Goal: Information Seeking & Learning: Learn about a topic

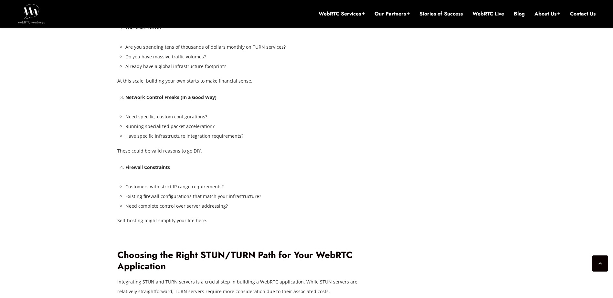
scroll to position [1686, 0]
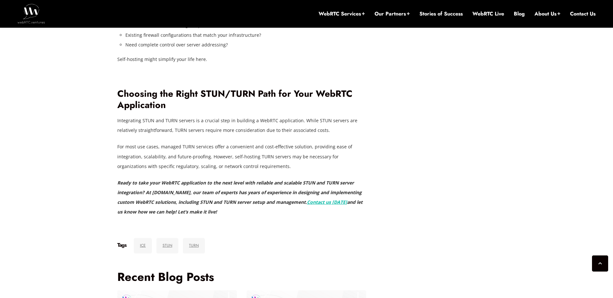
drag, startPoint x: 387, startPoint y: 129, endPoint x: 339, endPoint y: 122, distance: 48.3
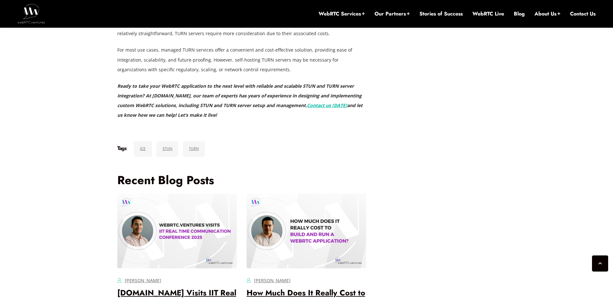
drag, startPoint x: 469, startPoint y: 137, endPoint x: 414, endPoint y: 129, distance: 55.3
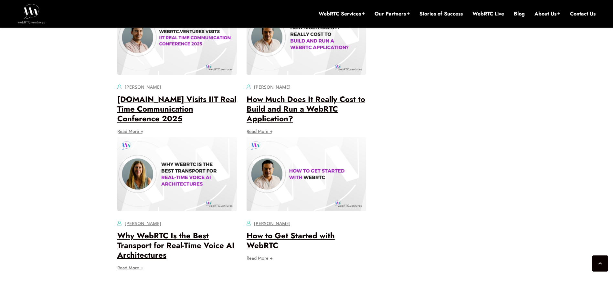
scroll to position [2106, 0]
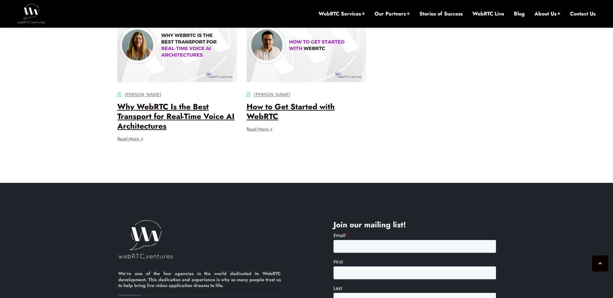
drag, startPoint x: 455, startPoint y: 124, endPoint x: 389, endPoint y: 112, distance: 67.2
click at [32, 14] on img at bounding box center [30, 13] width 27 height 19
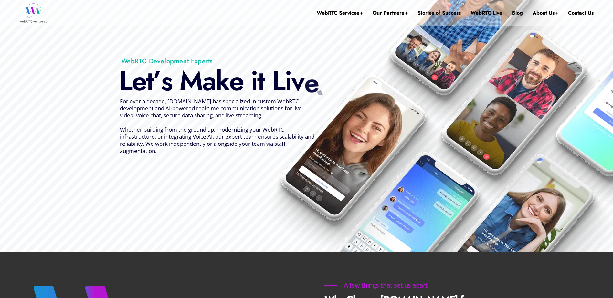
drag, startPoint x: 182, startPoint y: 120, endPoint x: 140, endPoint y: 111, distance: 43.3
click at [144, 112] on span "For over a decade, WebRTC.ventures has specialized in custom WebRTC development…" at bounding box center [217, 126] width 194 height 57
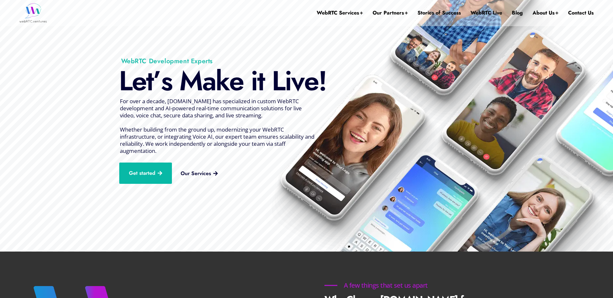
drag, startPoint x: 110, startPoint y: 117, endPoint x: 94, endPoint y: 118, distance: 16.2
click at [94, 118] on img at bounding box center [306, 126] width 613 height 254
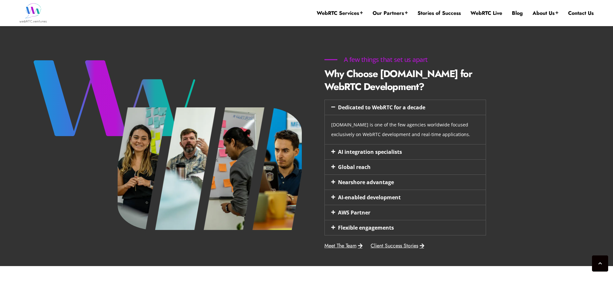
scroll to position [284, 0]
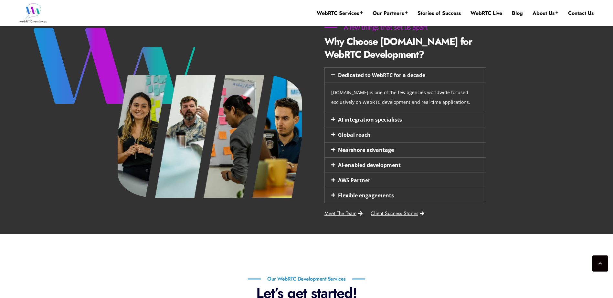
click at [360, 119] on link "AI integration specialists" at bounding box center [370, 119] width 64 height 7
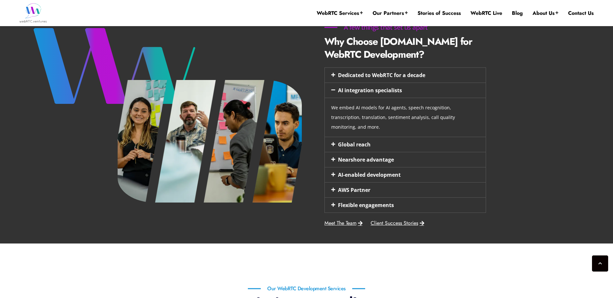
click at [377, 78] on link "Dedicated to WebRTC for a decade" at bounding box center [381, 75] width 87 height 7
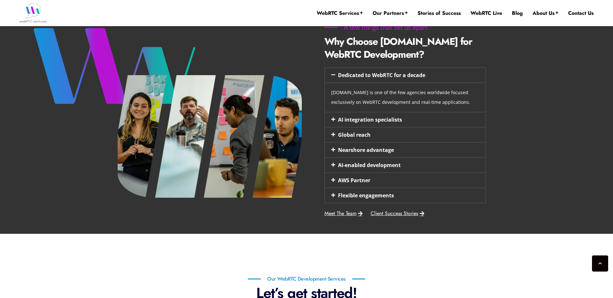
drag, startPoint x: 158, startPoint y: 111, endPoint x: 126, endPoint y: 105, distance: 32.8
click at [126, 105] on img at bounding box center [210, 136] width 184 height 123
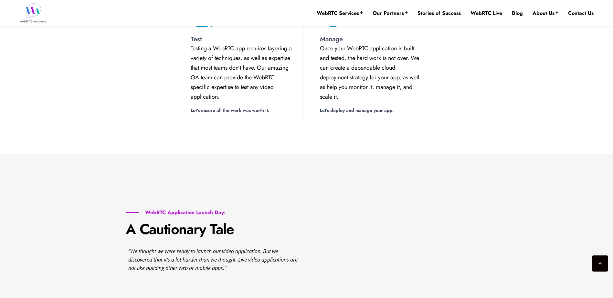
scroll to position [769, 0]
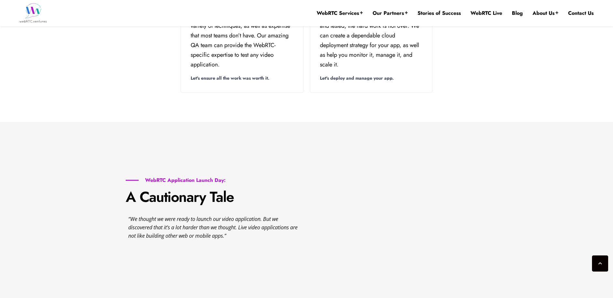
drag, startPoint x: 132, startPoint y: 125, endPoint x: 112, endPoint y: 124, distance: 19.7
click at [112, 124] on section "WebRTC Application Launch Day: A Cautionary Tale “We thought we were ready to l…" at bounding box center [306, 211] width 613 height 178
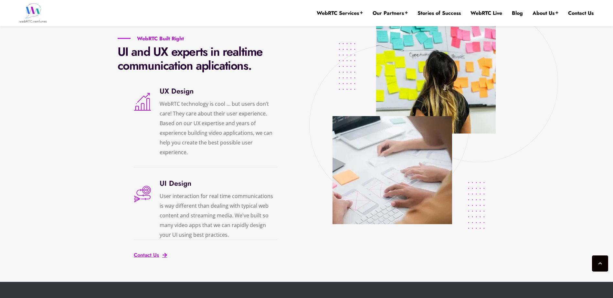
scroll to position [1092, 0]
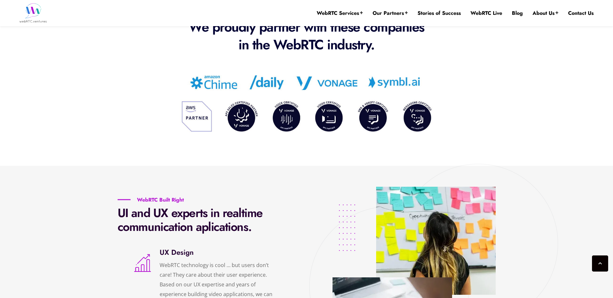
drag, startPoint x: 128, startPoint y: 118, endPoint x: 113, endPoint y: 113, distance: 15.1
click at [113, 113] on div "Our Partners We proudly partner with these companies in the WebRTC industry." at bounding box center [307, 71] width 388 height 137
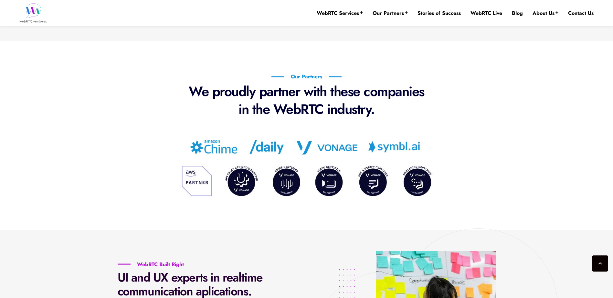
scroll to position [995, 0]
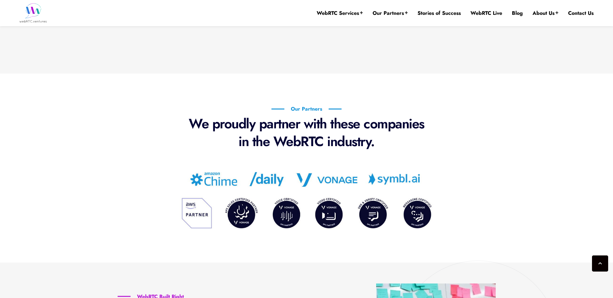
drag, startPoint x: 121, startPoint y: 132, endPoint x: 99, endPoint y: 131, distance: 22.6
click at [99, 131] on section "Our Partners We proudly partner with these companies in the WebRTC industry." at bounding box center [306, 168] width 613 height 189
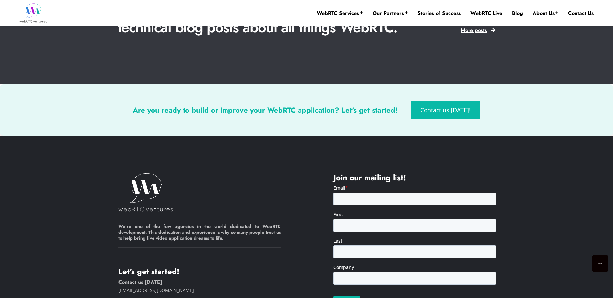
scroll to position [1671, 0]
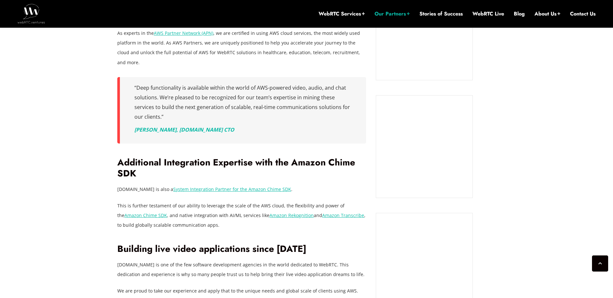
scroll to position [653, 0]
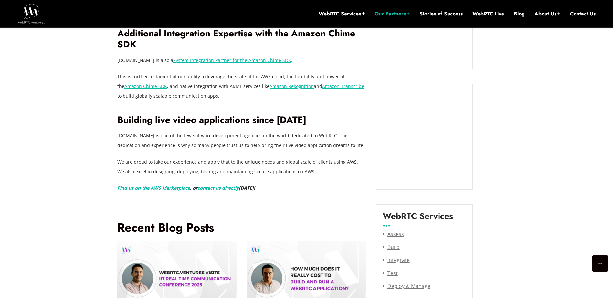
drag, startPoint x: 348, startPoint y: 131, endPoint x: 262, endPoint y: 123, distance: 85.6
click at [262, 131] on p "WebRTC.ventures is one of the few software development agencies in the world de…" at bounding box center [241, 140] width 249 height 19
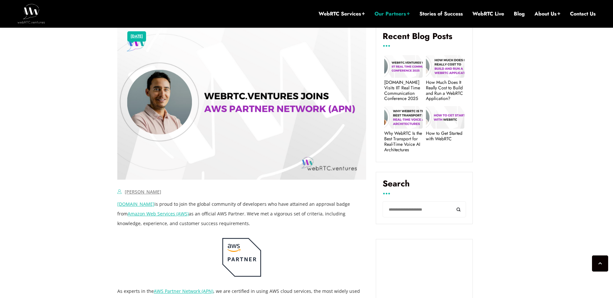
scroll to position [426, 0]
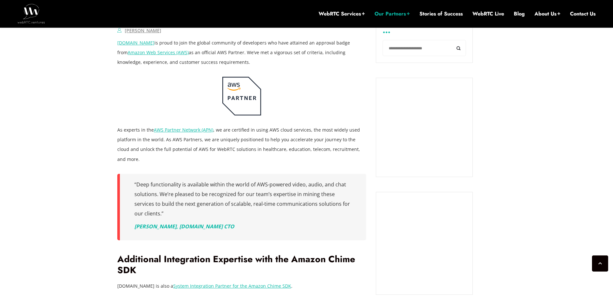
drag, startPoint x: 333, startPoint y: 128, endPoint x: 304, endPoint y: 124, distance: 29.3
click at [304, 124] on div "WebRTC.ventures is proud to join the global community of developers who have at…" at bounding box center [241, 228] width 249 height 381
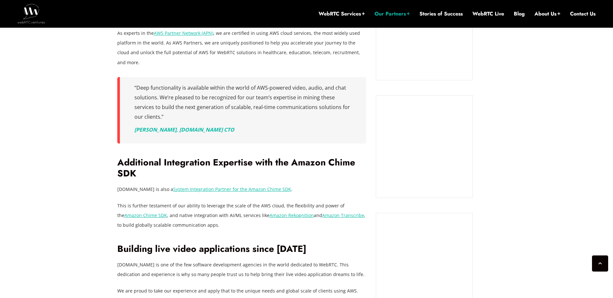
scroll to position [620, 0]
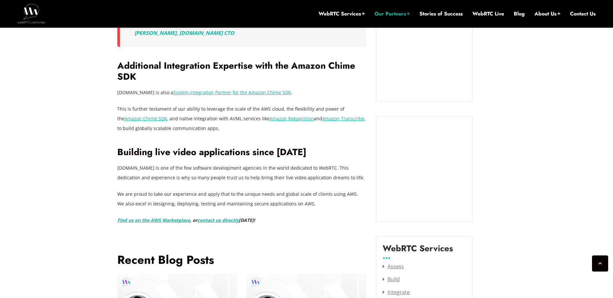
drag, startPoint x: 338, startPoint y: 139, endPoint x: 308, endPoint y: 131, distance: 31.4
click at [308, 131] on div "WebRTC.ventures is proud to join the global community of developers who have at…" at bounding box center [241, 34] width 249 height 381
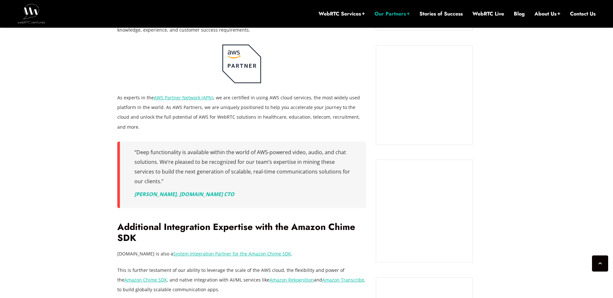
click at [188, 99] on link "AWS Partner Network (APN)" at bounding box center [183, 98] width 59 height 6
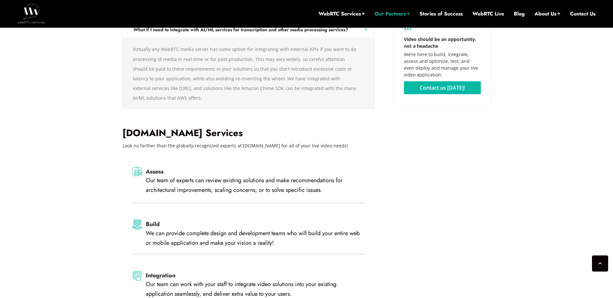
scroll to position [1266, 0]
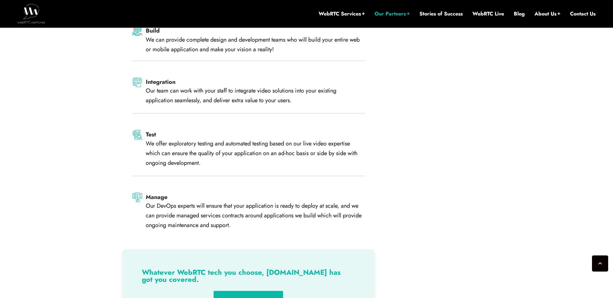
drag, startPoint x: 523, startPoint y: 125, endPoint x: 429, endPoint y: 93, distance: 99.3
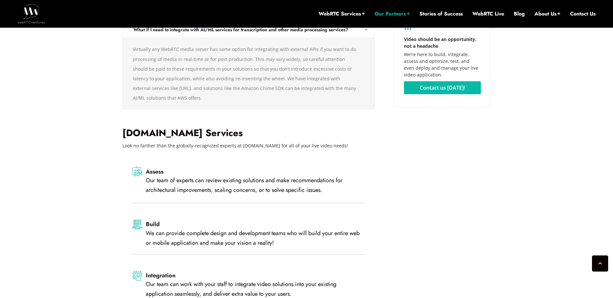
scroll to position [943, 0]
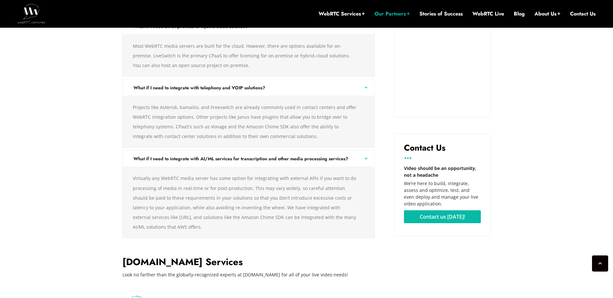
drag, startPoint x: 544, startPoint y: 108, endPoint x: 529, endPoint y: 83, distance: 28.8
click at [529, 83] on section "There are an overwhelming number of choices in WebRTC tech today. When we first…" at bounding box center [306, 28] width 613 height 1334
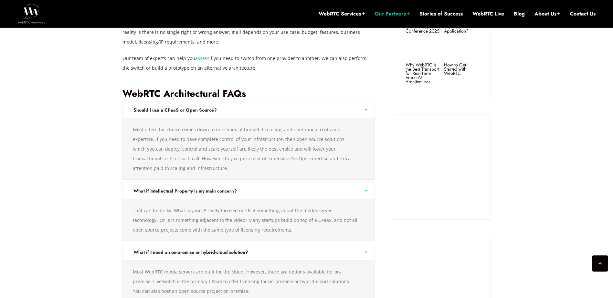
scroll to position [588, 0]
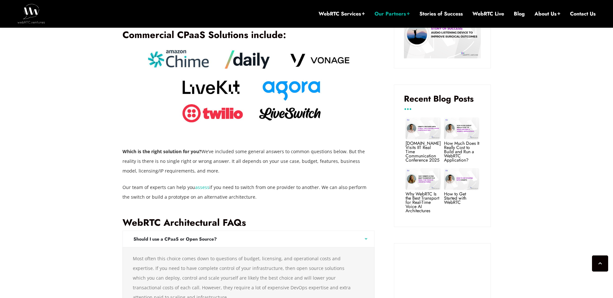
drag, startPoint x: 320, startPoint y: 146, endPoint x: 254, endPoint y: 159, distance: 67.5
click at [254, 159] on p "Which is the right solution for you? We’ve included some general answers to com…" at bounding box center [248, 161] width 252 height 29
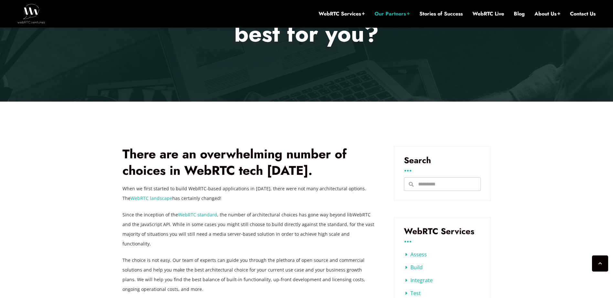
scroll to position [136, 0]
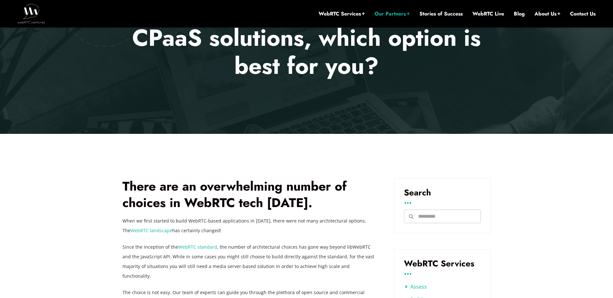
drag, startPoint x: 387, startPoint y: 159, endPoint x: 330, endPoint y: 150, distance: 57.5
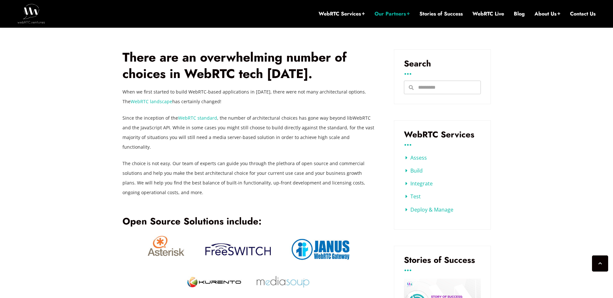
drag, startPoint x: 340, startPoint y: 148, endPoint x: 300, endPoint y: 144, distance: 39.9
click at [300, 144] on div "When we first started to build WebRTC-based applications in 2015, there were no…" at bounding box center [248, 142] width 252 height 110
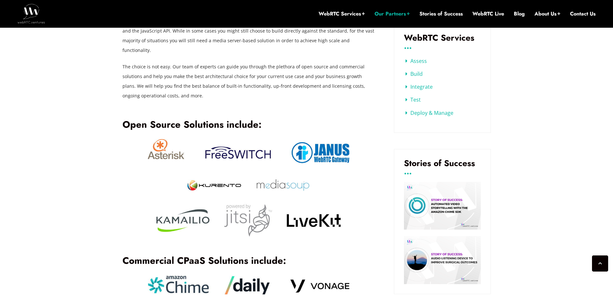
scroll to position [394, 0]
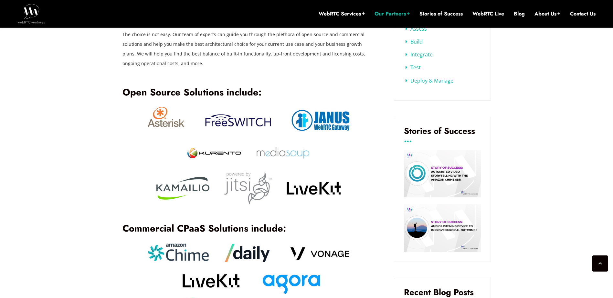
drag, startPoint x: 77, startPoint y: 98, endPoint x: 60, endPoint y: 94, distance: 18.0
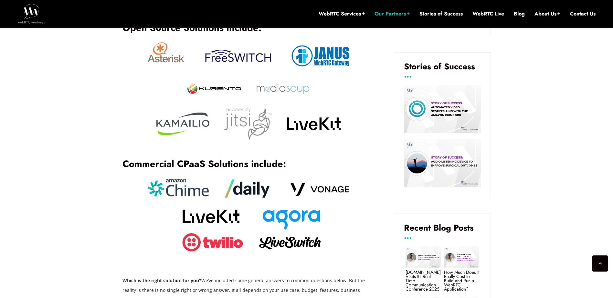
scroll to position [426, 0]
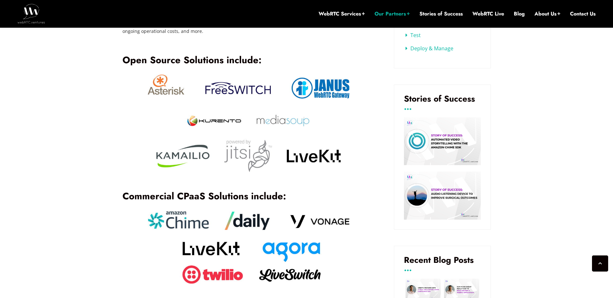
drag, startPoint x: 71, startPoint y: 113, endPoint x: 56, endPoint y: 102, distance: 18.1
drag, startPoint x: 89, startPoint y: 116, endPoint x: 73, endPoint y: 110, distance: 16.6
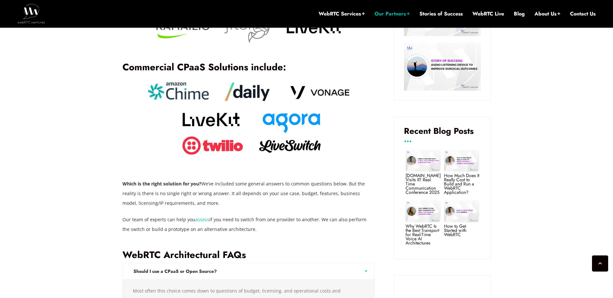
scroll to position [491, 0]
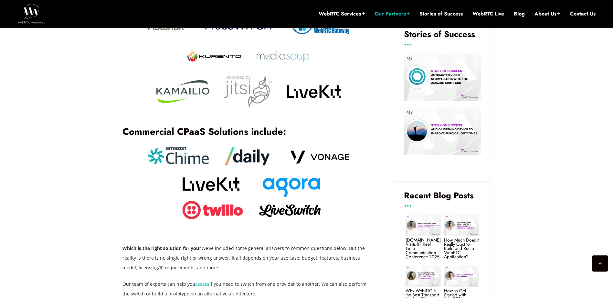
drag, startPoint x: 77, startPoint y: 118, endPoint x: 61, endPoint y: 102, distance: 22.2
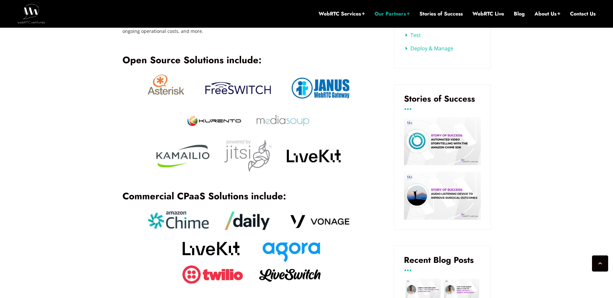
drag, startPoint x: 80, startPoint y: 118, endPoint x: 67, endPoint y: 111, distance: 15.0
drag, startPoint x: 95, startPoint y: 130, endPoint x: 72, endPoint y: 120, distance: 25.6
drag, startPoint x: 100, startPoint y: 133, endPoint x: 75, endPoint y: 127, distance: 26.0
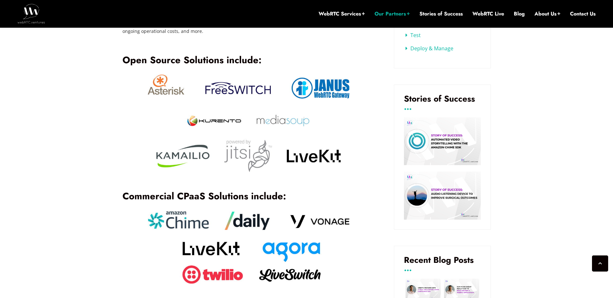
click at [239, 92] on img at bounding box center [249, 124] width 202 height 98
click at [213, 80] on img at bounding box center [249, 124] width 202 height 98
click at [165, 75] on img at bounding box center [249, 124] width 202 height 98
drag, startPoint x: 125, startPoint y: 49, endPoint x: 272, endPoint y: 59, distance: 147.7
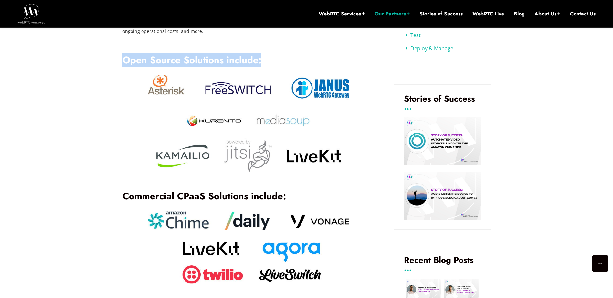
click at [272, 59] on div "Open Source Solutions include:" at bounding box center [248, 57] width 252 height 29
copy h2 "Open Source Solutions include:"
click at [131, 195] on div "Commercial CPaaS Solutions include:" at bounding box center [248, 190] width 252 height 35
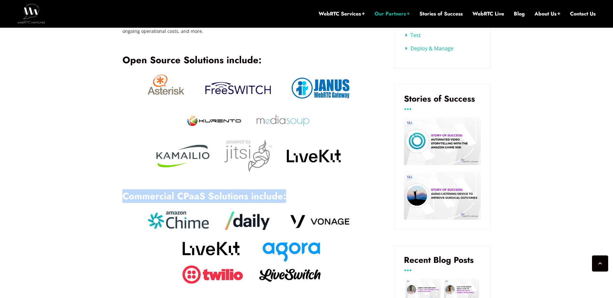
drag, startPoint x: 122, startPoint y: 183, endPoint x: 295, endPoint y: 192, distance: 173.4
copy h2 "Commercial CPaaS Solutions include:"
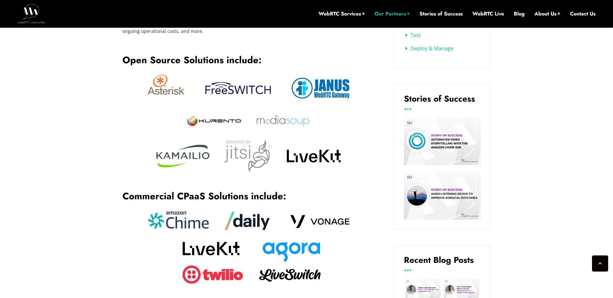
drag, startPoint x: 94, startPoint y: 80, endPoint x: 76, endPoint y: 72, distance: 19.7
drag, startPoint x: 95, startPoint y: 81, endPoint x: 72, endPoint y: 83, distance: 22.7
drag, startPoint x: 61, startPoint y: 82, endPoint x: 46, endPoint y: 79, distance: 15.8
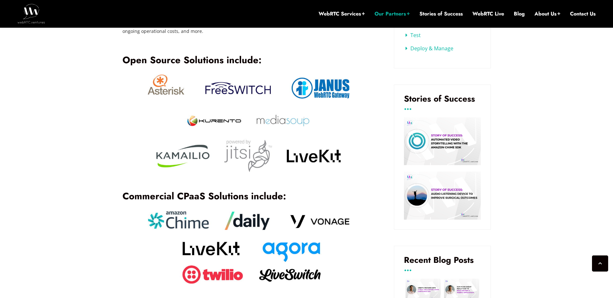
drag, startPoint x: 90, startPoint y: 98, endPoint x: 54, endPoint y: 92, distance: 37.0
drag, startPoint x: 581, startPoint y: 87, endPoint x: 401, endPoint y: 46, distance: 184.4
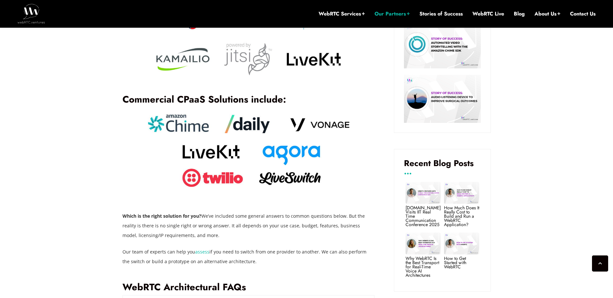
scroll to position [556, 0]
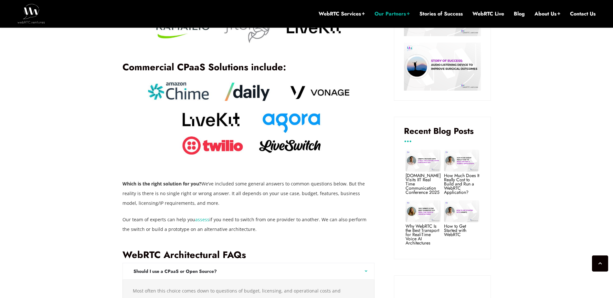
drag, startPoint x: 252, startPoint y: 190, endPoint x: 231, endPoint y: 190, distance: 20.7
click at [231, 190] on p "Which is the right solution for you? We’ve included some general answers to com…" at bounding box center [248, 193] width 252 height 29
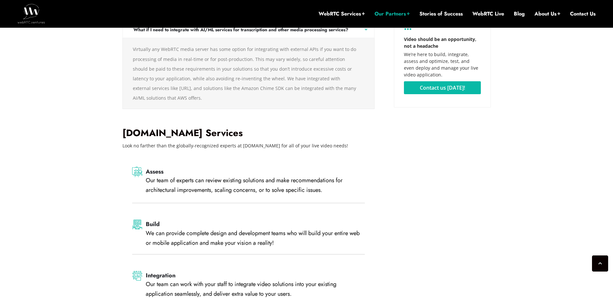
scroll to position [1202, 0]
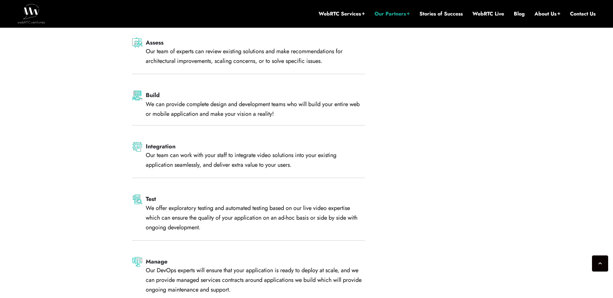
drag, startPoint x: 128, startPoint y: 135, endPoint x: 103, endPoint y: 141, distance: 25.5
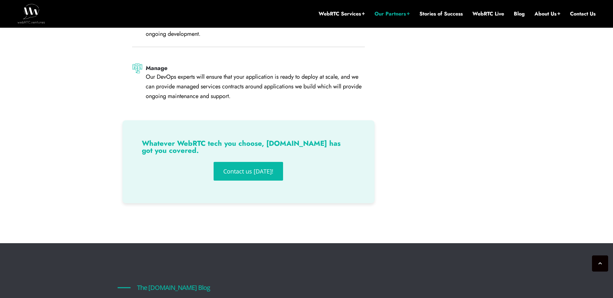
scroll to position [1363, 0]
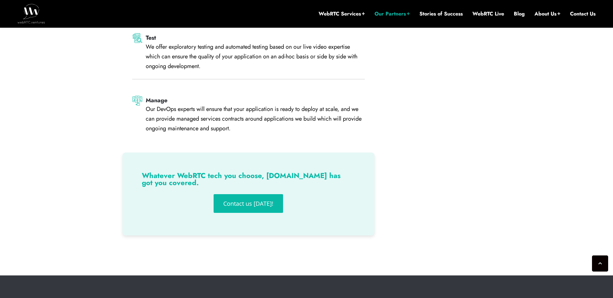
click at [285, 107] on div "Our DevOps experts will ensure that your application is ready to deploy at scal…" at bounding box center [255, 118] width 219 height 29
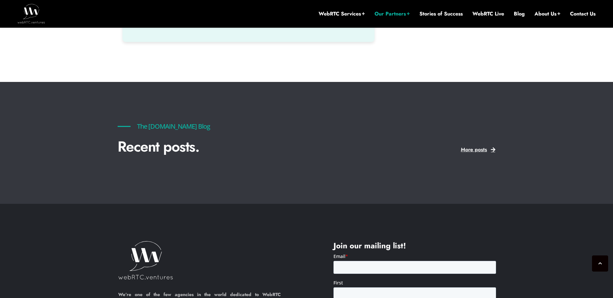
scroll to position [1678, 0]
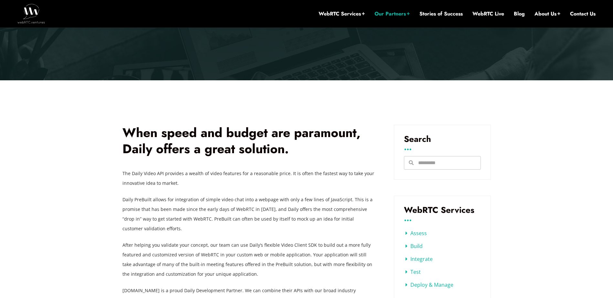
scroll to position [323, 0]
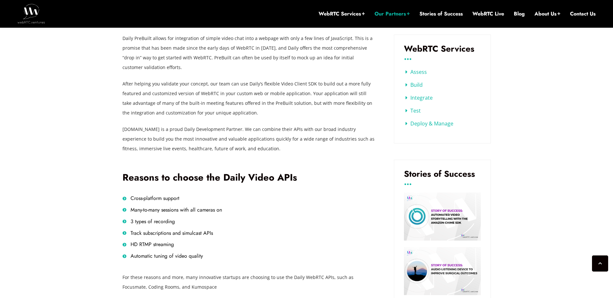
drag, startPoint x: 294, startPoint y: 118, endPoint x: 263, endPoint y: 110, distance: 31.7
click at [263, 110] on p "After helping you validate your concept, our team can use Daily’s flexible Vide…" at bounding box center [248, 98] width 252 height 39
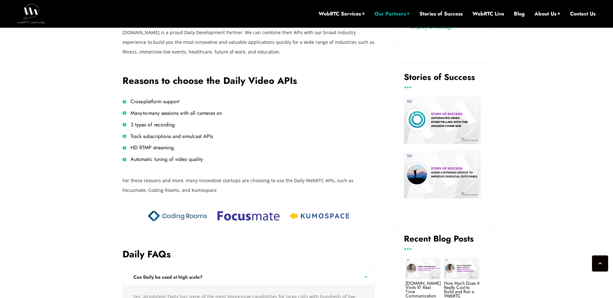
drag, startPoint x: 324, startPoint y: 118, endPoint x: 270, endPoint y: 113, distance: 54.2
click at [270, 113] on li "Many-to-many sessions with all cameras on" at bounding box center [248, 114] width 252 height 9
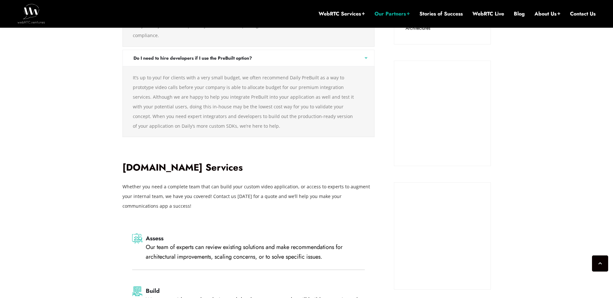
scroll to position [905, 0]
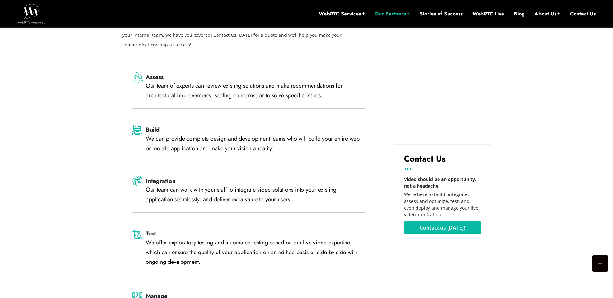
drag, startPoint x: 78, startPoint y: 64, endPoint x: 63, endPoint y: 60, distance: 16.3
drag, startPoint x: 114, startPoint y: 88, endPoint x: 93, endPoint y: 77, distance: 23.8
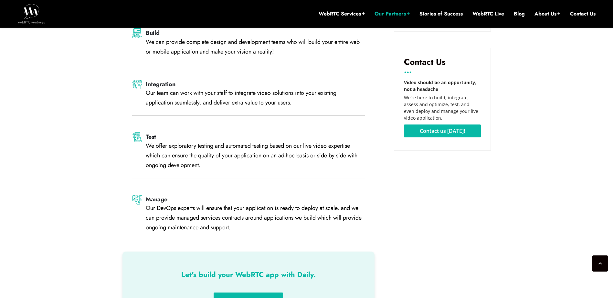
drag, startPoint x: 105, startPoint y: 90, endPoint x: 91, endPoint y: 86, distance: 15.1
drag, startPoint x: 564, startPoint y: 103, endPoint x: 540, endPoint y: 84, distance: 30.9
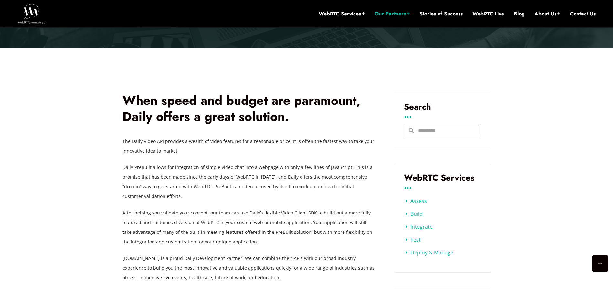
drag, startPoint x: 535, startPoint y: 116, endPoint x: 491, endPoint y: 89, distance: 52.0
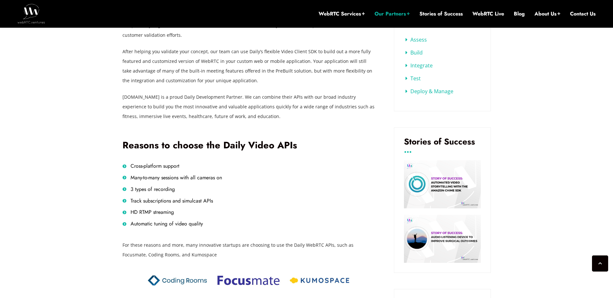
scroll to position [388, 0]
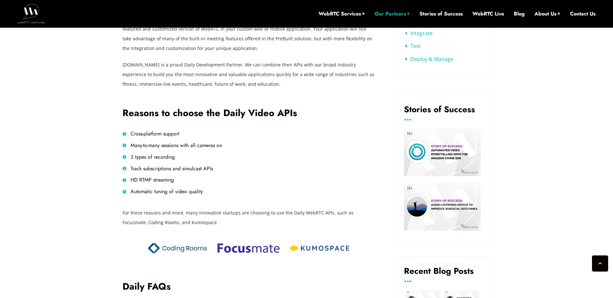
drag, startPoint x: 211, startPoint y: 127, endPoint x: 176, endPoint y: 124, distance: 34.7
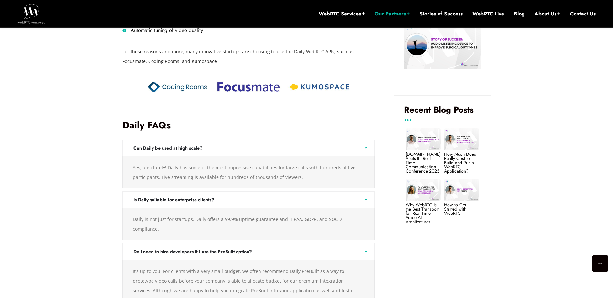
scroll to position [581, 0]
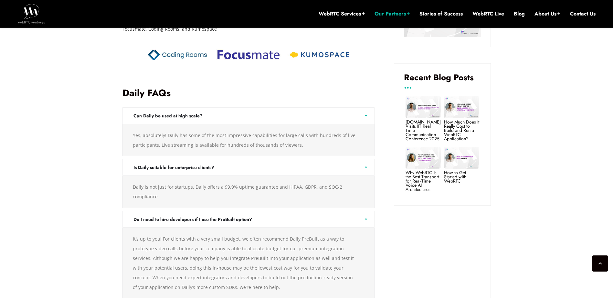
drag, startPoint x: 110, startPoint y: 118, endPoint x: 82, endPoint y: 111, distance: 28.0
click at [82, 111] on section "When speed and budget are paramount, Daily offers a great solution. The Daily V…" at bounding box center [306, 244] width 613 height 1099
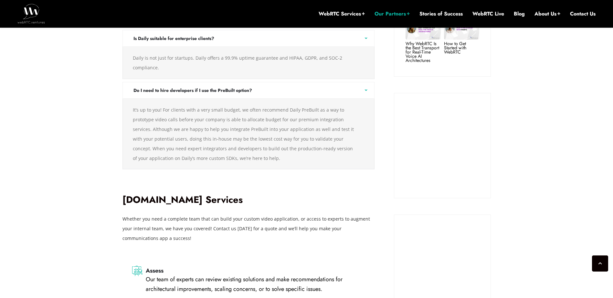
scroll to position [775, 0]
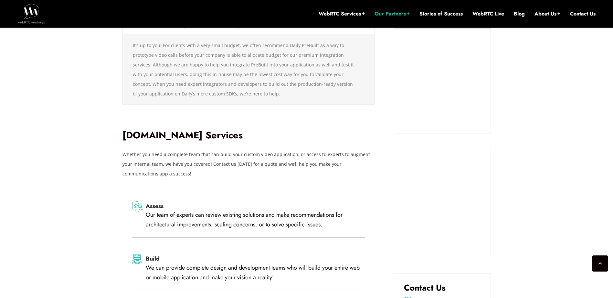
drag, startPoint x: 103, startPoint y: 127, endPoint x: 87, endPoint y: 126, distance: 16.5
click at [87, 126] on section "When speed and budget are paramount, Daily offers a great solution. The Daily V…" at bounding box center [306, 51] width 613 height 1099
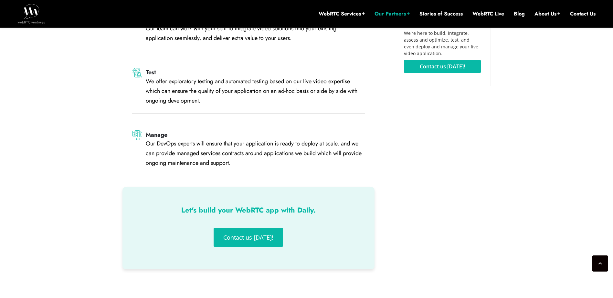
drag, startPoint x: 98, startPoint y: 84, endPoint x: 137, endPoint y: 79, distance: 38.7
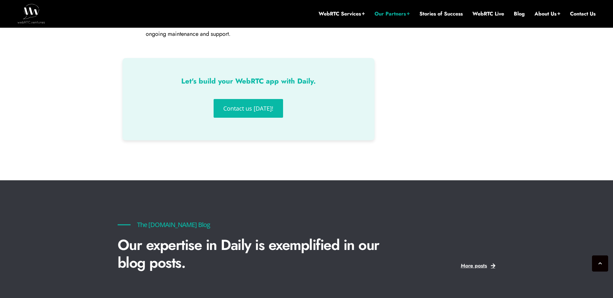
drag, startPoint x: 481, startPoint y: 126, endPoint x: 428, endPoint y: 107, distance: 57.1
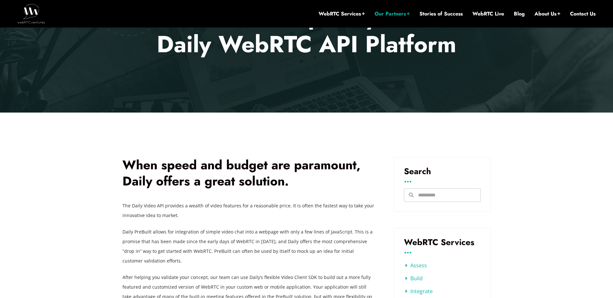
scroll to position [0, 0]
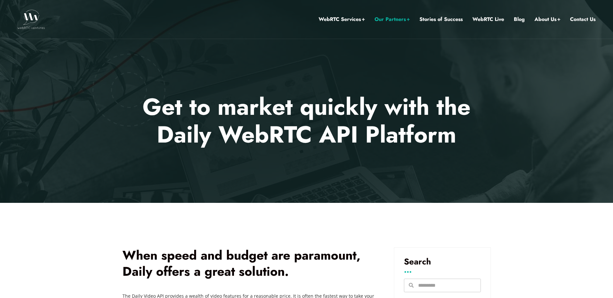
drag, startPoint x: 492, startPoint y: 147, endPoint x: 419, endPoint y: 131, distance: 74.6
click at [419, 131] on h1 "Get to market quickly with the Daily WebRTC API Platform ." at bounding box center [306, 121] width 378 height 56
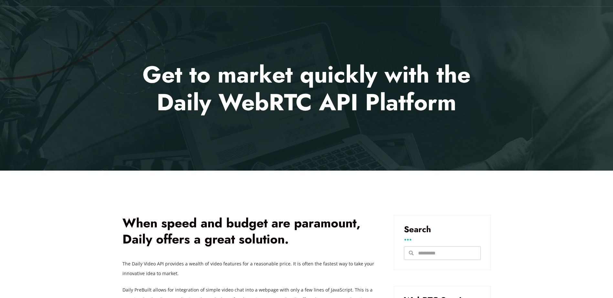
scroll to position [233, 0]
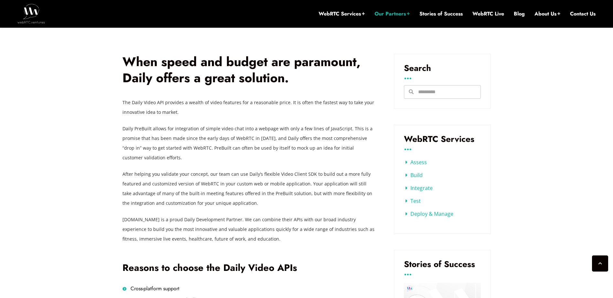
drag, startPoint x: 348, startPoint y: 154, endPoint x: 277, endPoint y: 146, distance: 71.5
click at [277, 146] on p "Daily PreBuilt allows for integration of simple video chat into a webpage with …" at bounding box center [248, 143] width 252 height 39
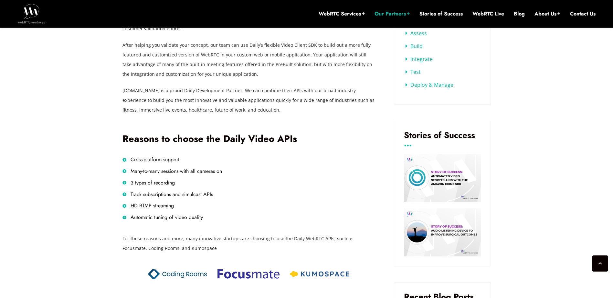
scroll to position [394, 0]
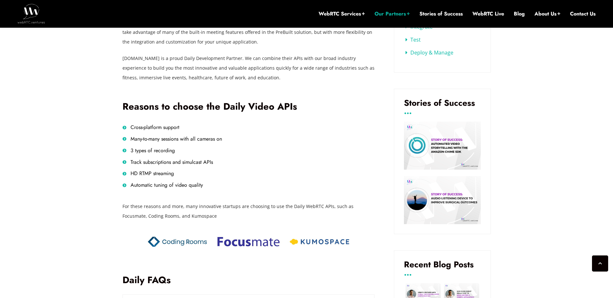
drag, startPoint x: 370, startPoint y: 171, endPoint x: 298, endPoint y: 160, distance: 72.9
click at [298, 160] on li "Track subscriptions and simulcast APIs" at bounding box center [248, 163] width 252 height 9
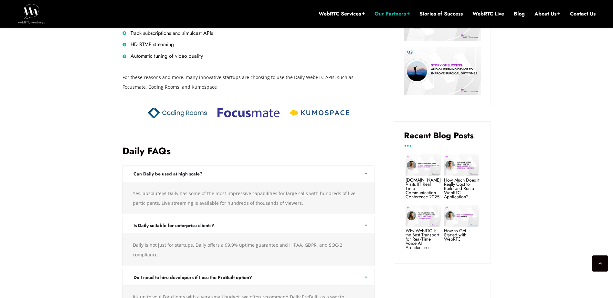
scroll to position [588, 0]
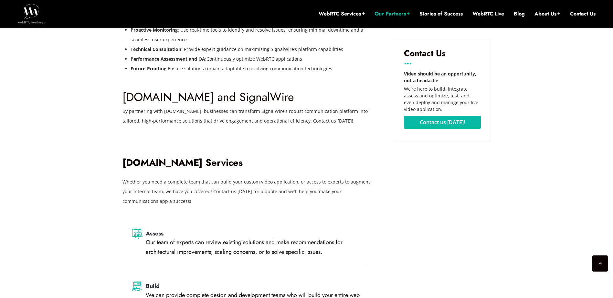
scroll to position [921, 0]
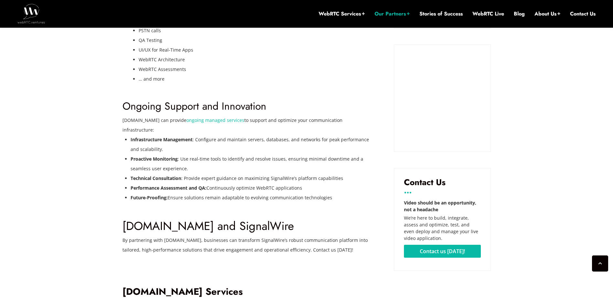
drag, startPoint x: 307, startPoint y: 110, endPoint x: 273, endPoint y: 92, distance: 38.6
click at [274, 100] on h3 "Ongoing Support and Innovation" at bounding box center [248, 106] width 252 height 13
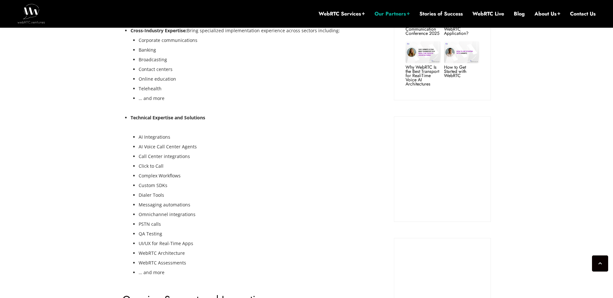
drag, startPoint x: 343, startPoint y: 121, endPoint x: 287, endPoint y: 109, distance: 57.7
click at [287, 113] on li "Technical Expertise and Solutions" at bounding box center [253, 118] width 244 height 10
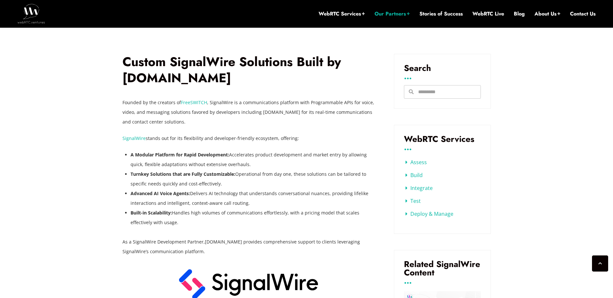
scroll to position [371, 0]
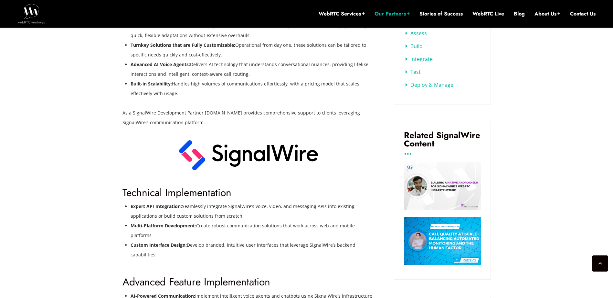
click at [247, 162] on img at bounding box center [248, 156] width 139 height 30
click at [222, 156] on img at bounding box center [248, 156] width 139 height 30
